Goal: Navigation & Orientation: Find specific page/section

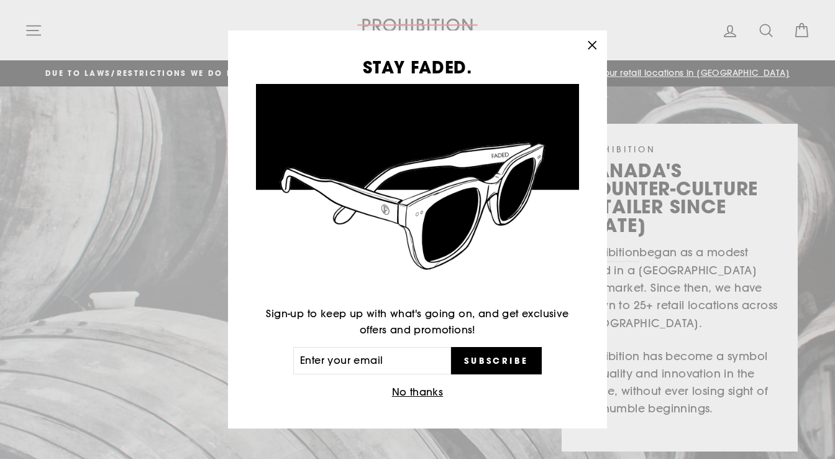
click at [594, 48] on icon "button" at bounding box center [591, 45] width 17 height 17
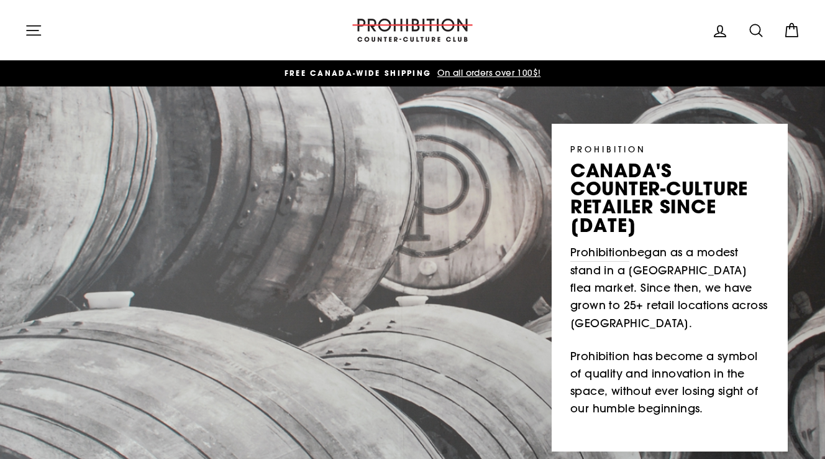
click at [35, 27] on icon "button" at bounding box center [33, 30] width 17 height 17
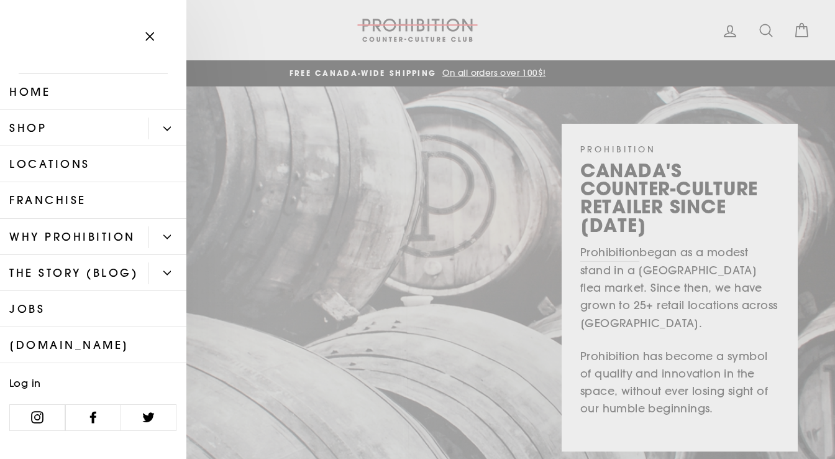
click at [147, 39] on icon "button" at bounding box center [149, 36] width 17 height 17
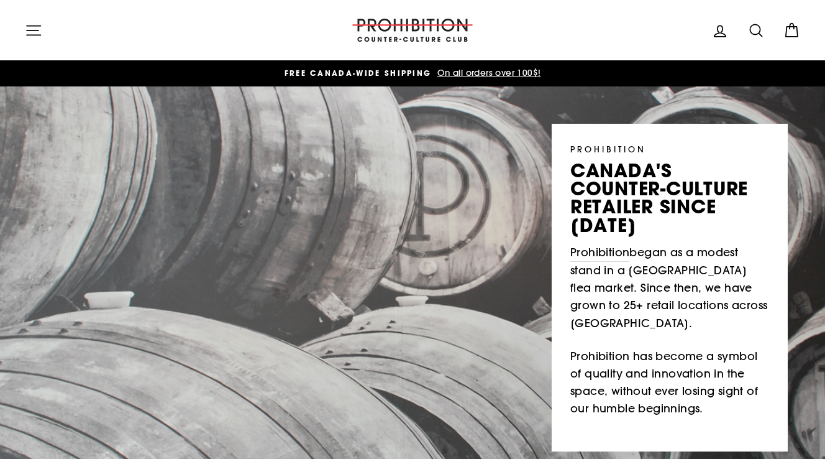
click at [32, 33] on icon "button" at bounding box center [33, 30] width 17 height 17
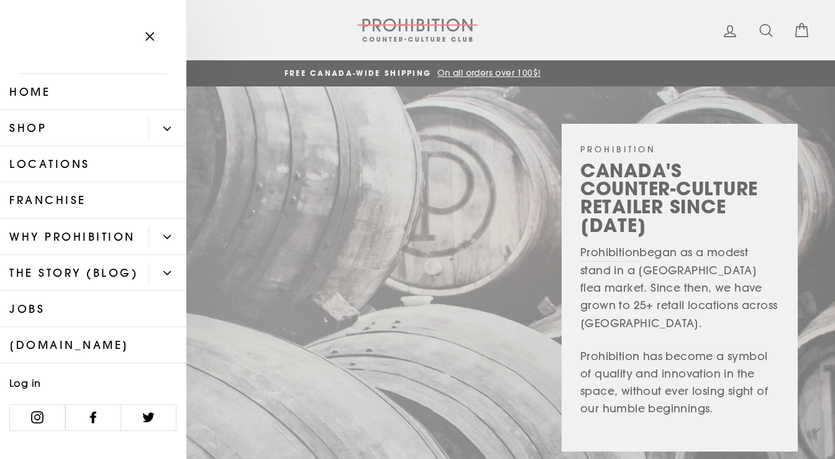
click at [164, 127] on icon "Primary" at bounding box center [167, 128] width 7 height 3
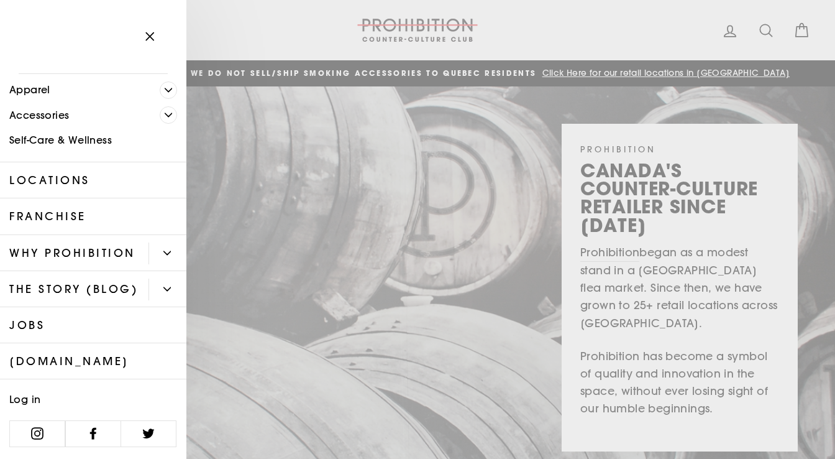
scroll to position [154, 0]
click at [148, 242] on button "Primary" at bounding box center [167, 253] width 38 height 22
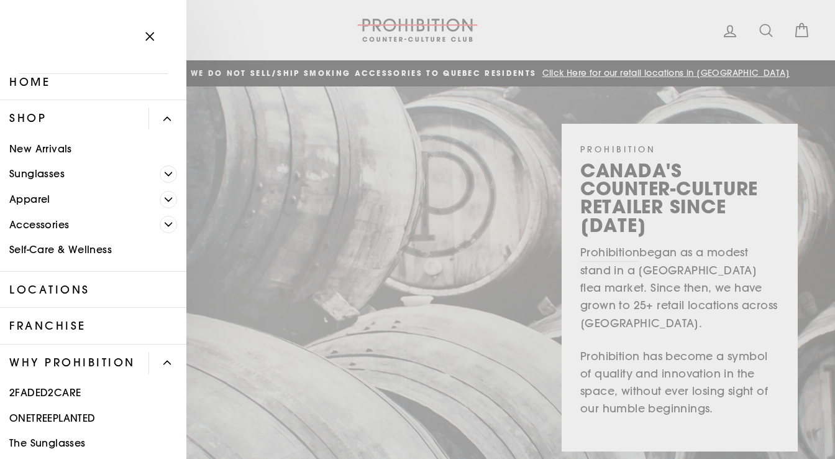
scroll to position [0, 0]
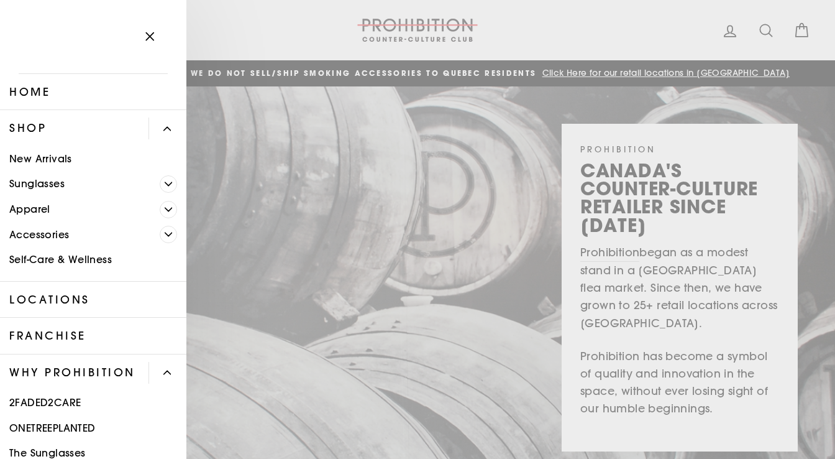
click at [50, 91] on link "Home" at bounding box center [93, 92] width 186 height 36
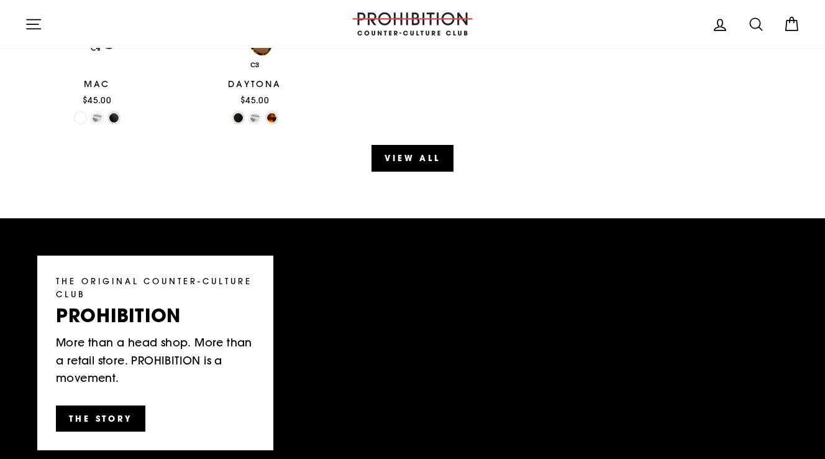
scroll to position [1305, 0]
